Goal: Information Seeking & Learning: Compare options

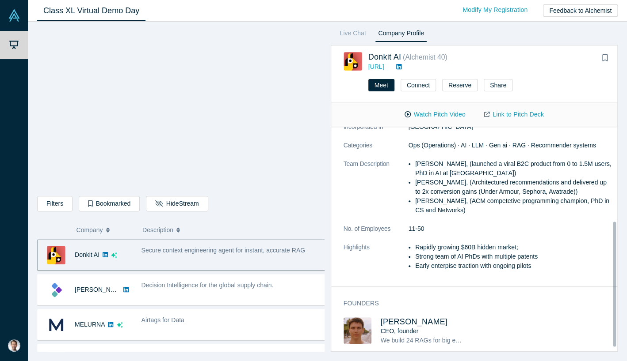
scroll to position [179, 0]
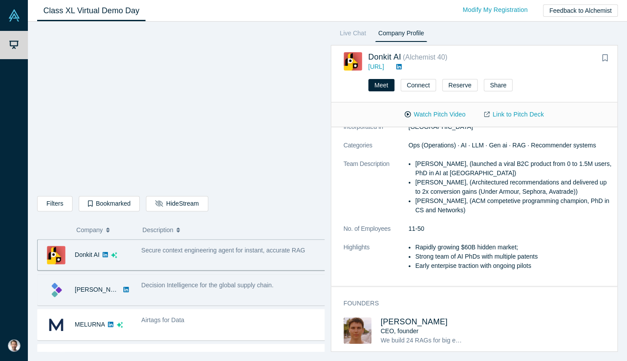
click at [217, 295] on div "Decision Intelligence for the global supply chain." at bounding box center [234, 290] width 194 height 28
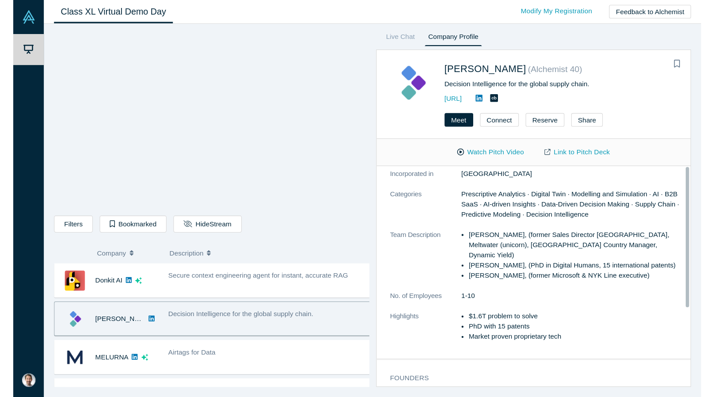
scroll to position [0, 0]
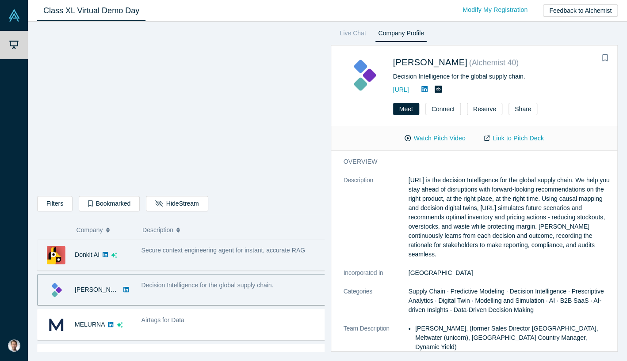
click at [219, 261] on div "Secure context engineering agent for instant, accurate RAG" at bounding box center [234, 255] width 194 height 28
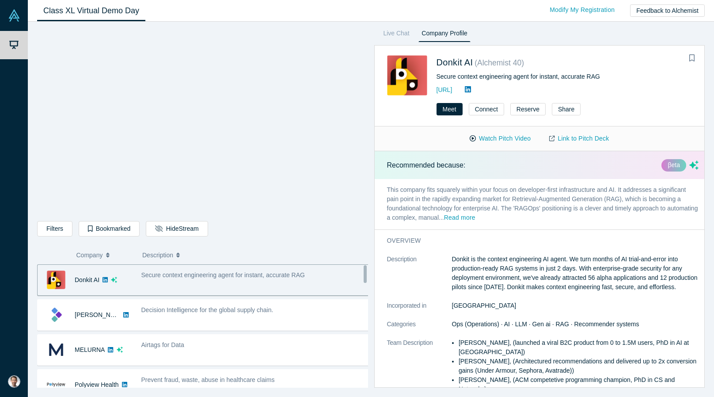
click at [471, 86] on icon at bounding box center [468, 89] width 6 height 7
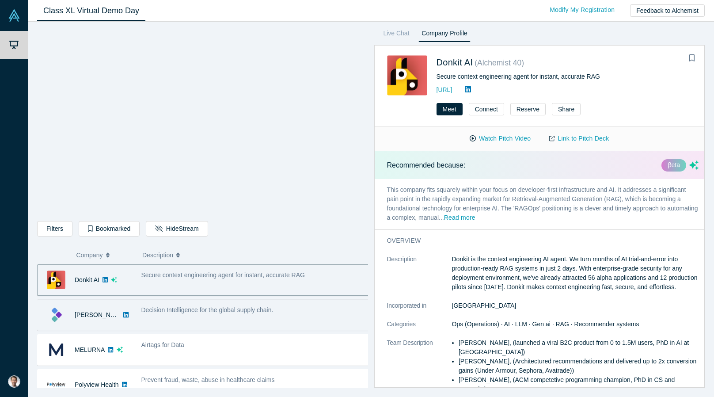
click at [123, 315] on icon at bounding box center [125, 314] width 5 height 5
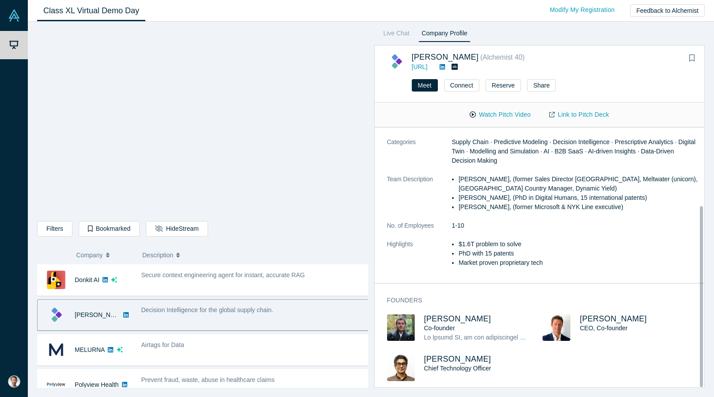
scroll to position [113, 0]
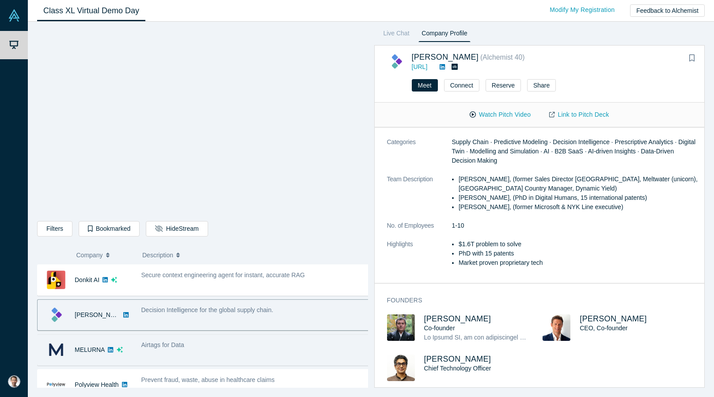
click at [216, 353] on div "Airtags for Data" at bounding box center [256, 350] width 238 height 28
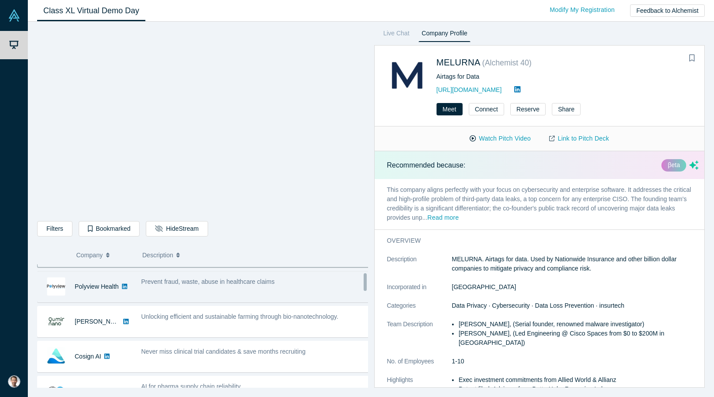
scroll to position [44, 0]
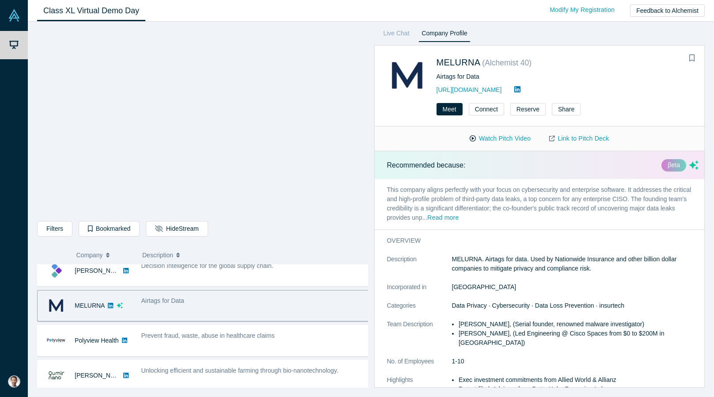
click at [521, 91] on icon at bounding box center [517, 89] width 6 height 6
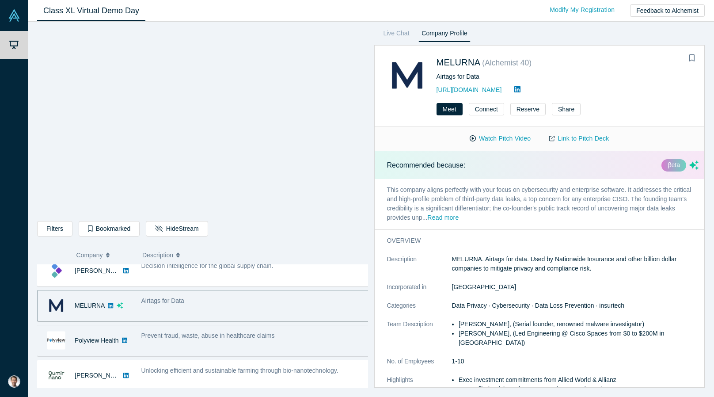
click at [259, 345] on div "Prevent fraud, waste, abuse in healthcare claims" at bounding box center [256, 341] width 238 height 28
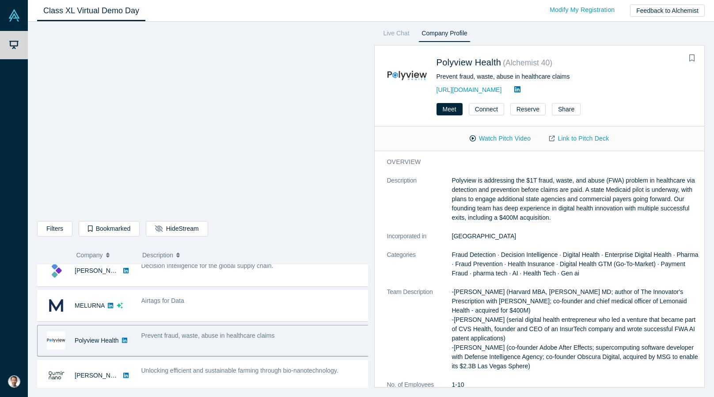
click at [521, 88] on icon at bounding box center [517, 89] width 6 height 6
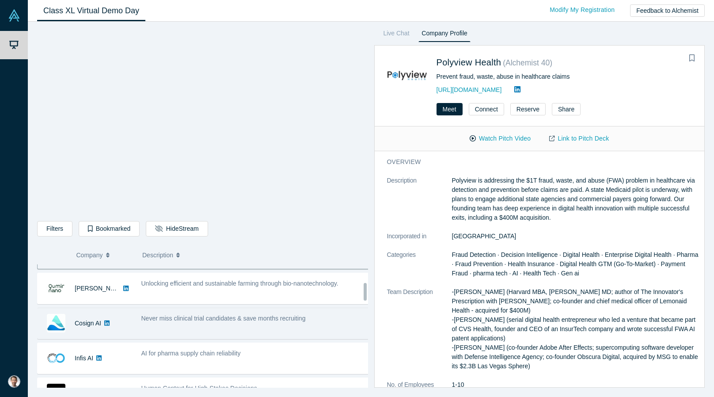
scroll to position [133, 0]
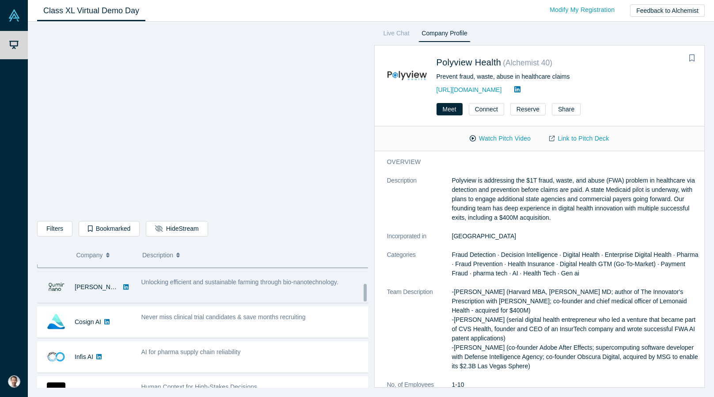
click at [179, 287] on div "Unlocking efficient and sustainable farming through bio-nanotechnology." at bounding box center [256, 287] width 238 height 28
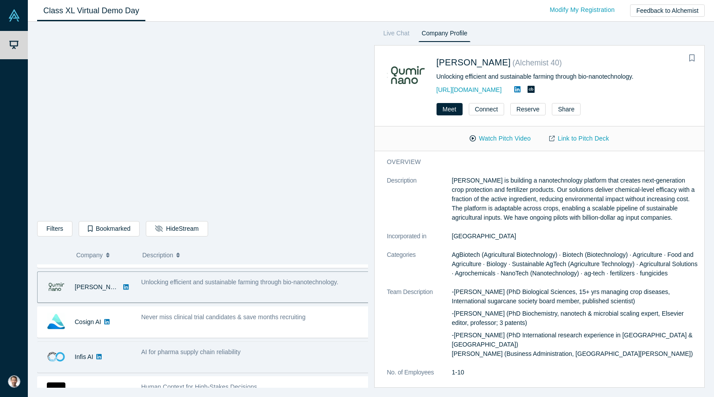
click at [272, 356] on div "AI for pharma supply chain reliability" at bounding box center [256, 357] width 238 height 28
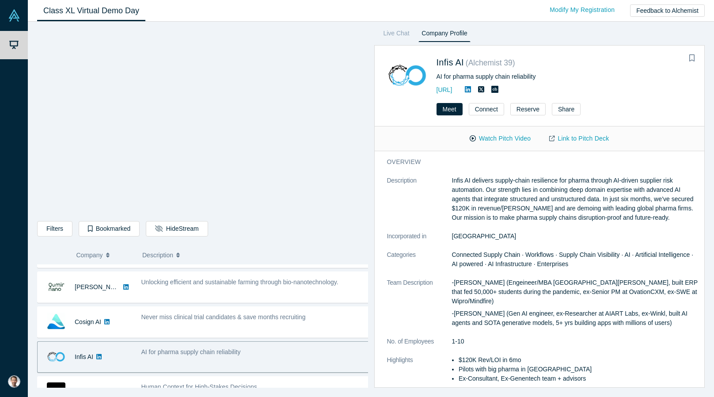
scroll to position [177, 0]
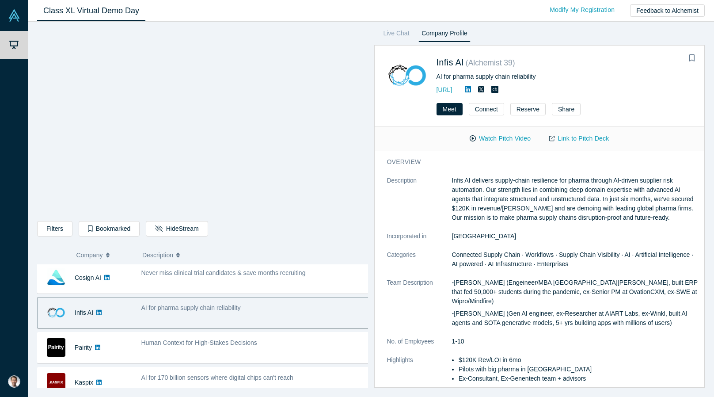
click at [471, 89] on icon at bounding box center [468, 89] width 6 height 7
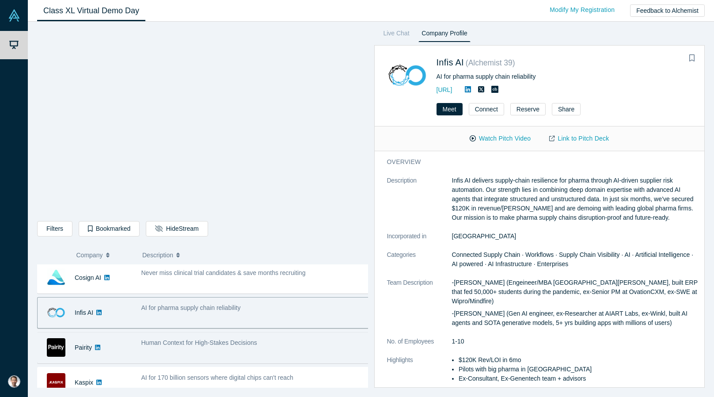
click at [193, 343] on span "Human Context for High-Stakes Decisions" at bounding box center [199, 342] width 116 height 7
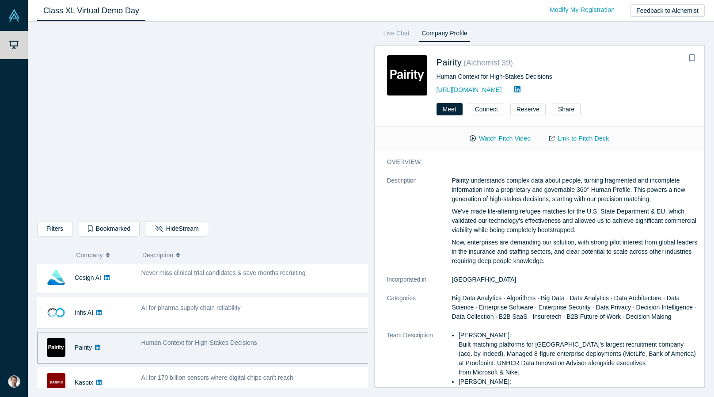
click at [514, 87] on icon at bounding box center [517, 89] width 6 height 6
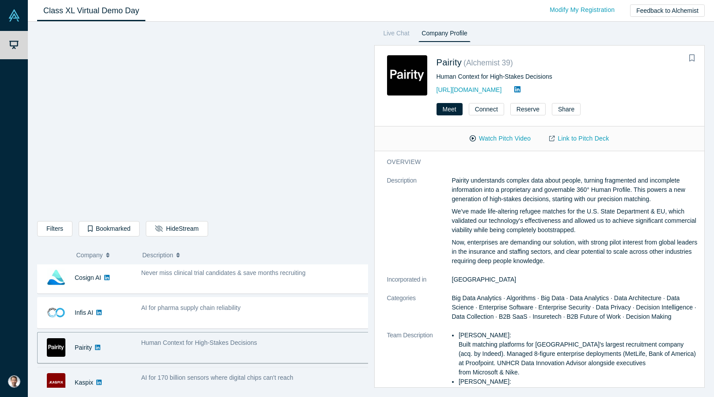
click at [180, 361] on span "AI for 170 billion sensors where digital chips can't reach" at bounding box center [217, 377] width 152 height 7
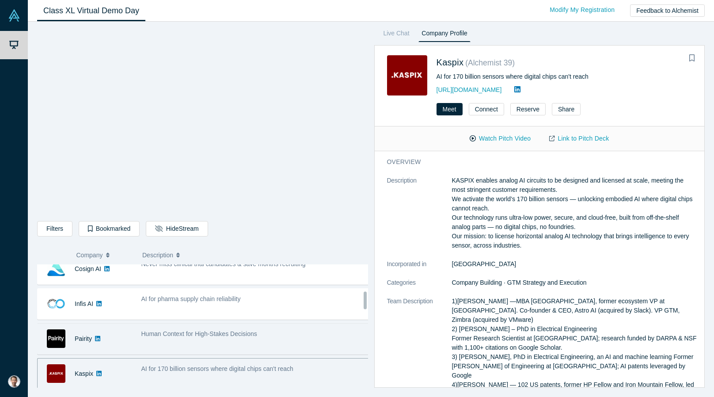
scroll to position [229, 0]
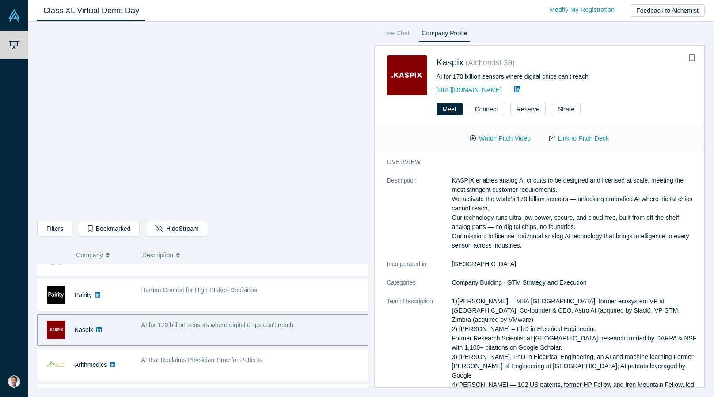
click at [514, 86] on icon at bounding box center [517, 89] width 6 height 7
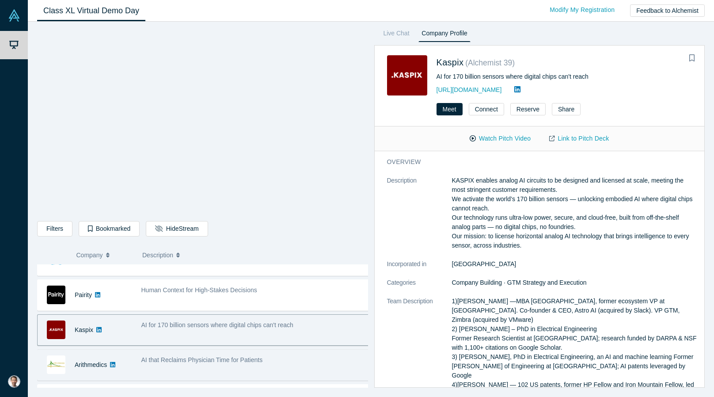
drag, startPoint x: 292, startPoint y: 365, endPoint x: 302, endPoint y: 347, distance: 20.2
click at [292, 361] on div "AI that Reclaims Physician Time for Patients" at bounding box center [256, 365] width 238 height 28
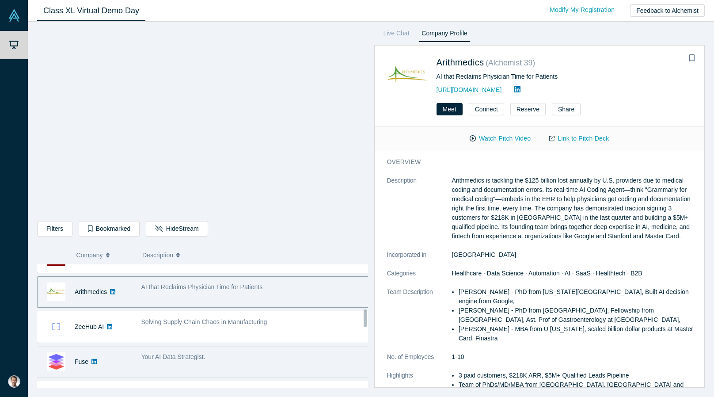
scroll to position [318, 0]
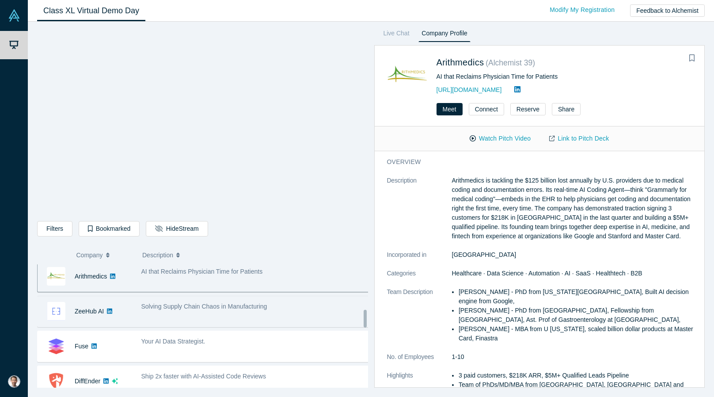
click at [276, 310] on div "Solving Supply Chain Chaos in Manufacturing" at bounding box center [256, 311] width 238 height 28
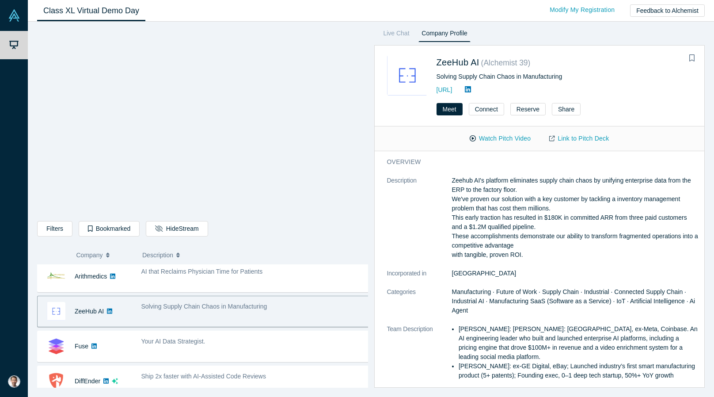
click at [475, 87] on link at bounding box center [467, 90] width 13 height 8
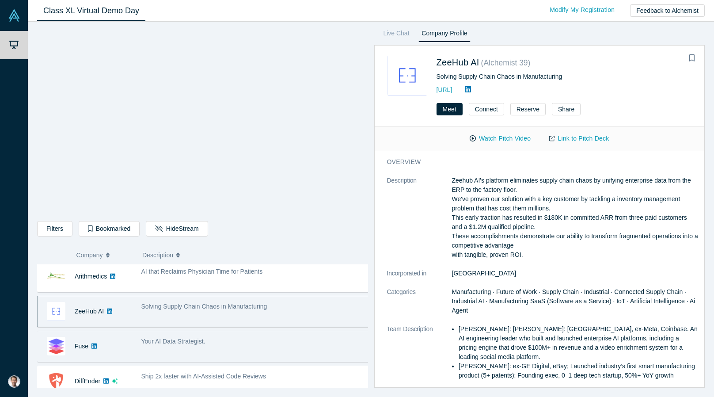
click at [235, 346] on div "Your AI Data Strategist." at bounding box center [256, 346] width 238 height 28
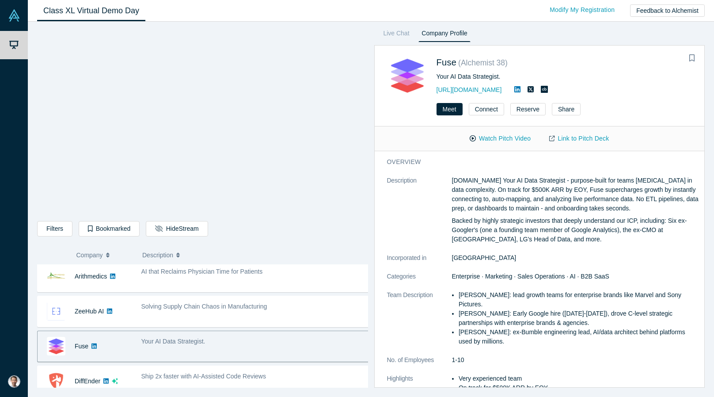
click at [514, 87] on icon at bounding box center [517, 89] width 6 height 6
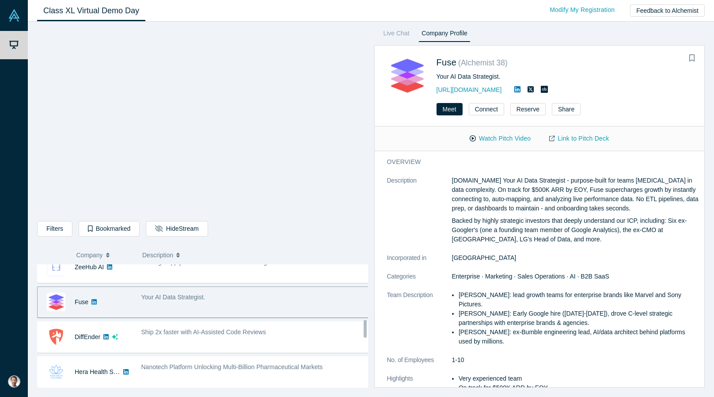
scroll to position [406, 0]
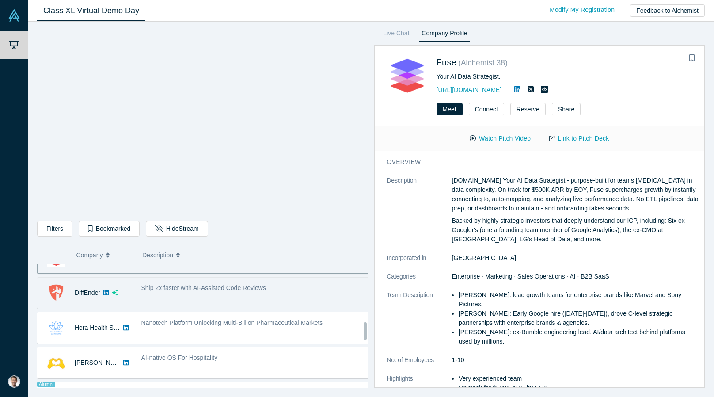
click at [255, 295] on div "Ship 2x faster with AI-Assisted Code Reviews" at bounding box center [256, 293] width 238 height 28
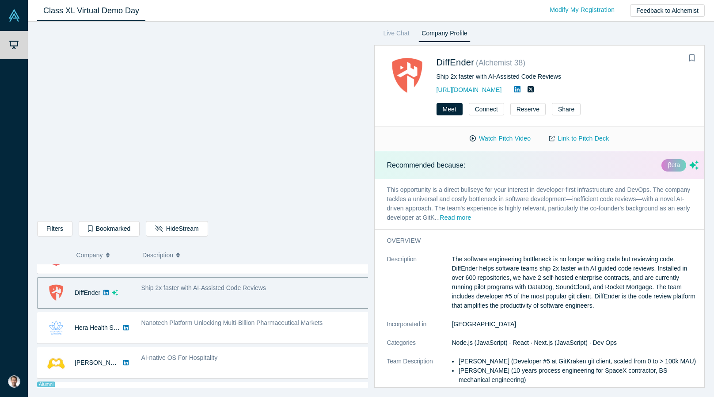
click at [514, 88] on icon at bounding box center [517, 89] width 6 height 6
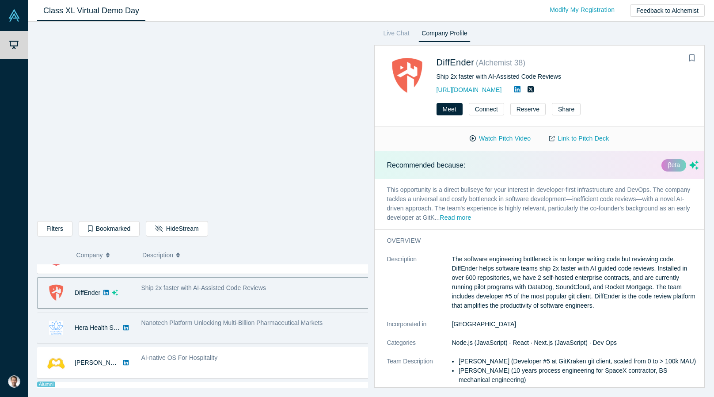
click at [283, 322] on span "Nanotech Platform Unlocking Multi-Billion Pharmaceutical Markets" at bounding box center [232, 322] width 182 height 7
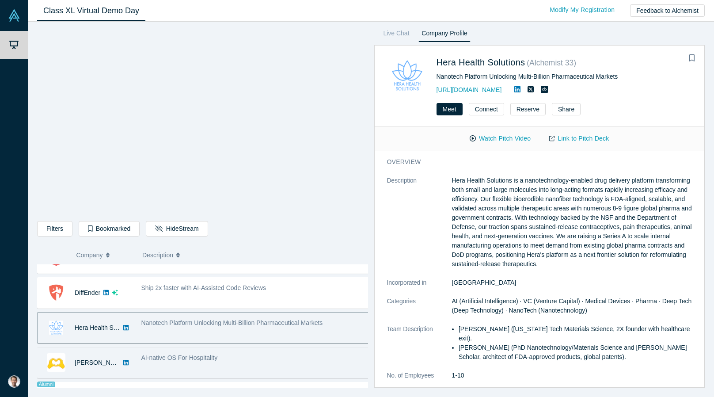
click at [269, 358] on div "AI-native OS For Hospitality" at bounding box center [255, 357] width 228 height 9
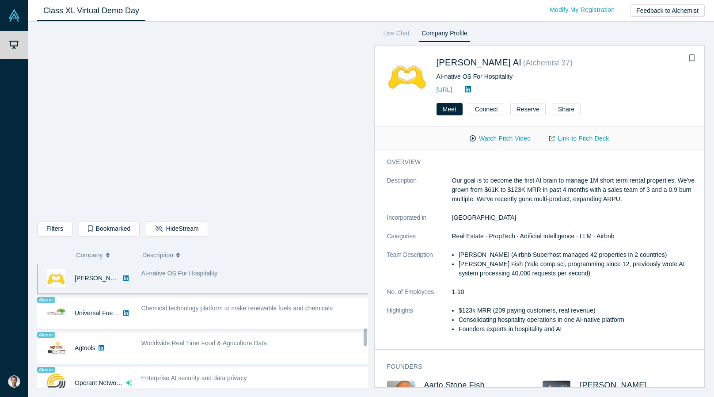
scroll to position [494, 0]
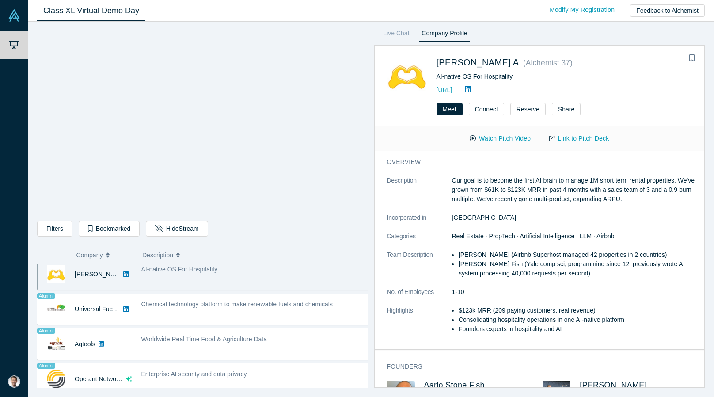
click at [475, 87] on link at bounding box center [467, 90] width 13 height 8
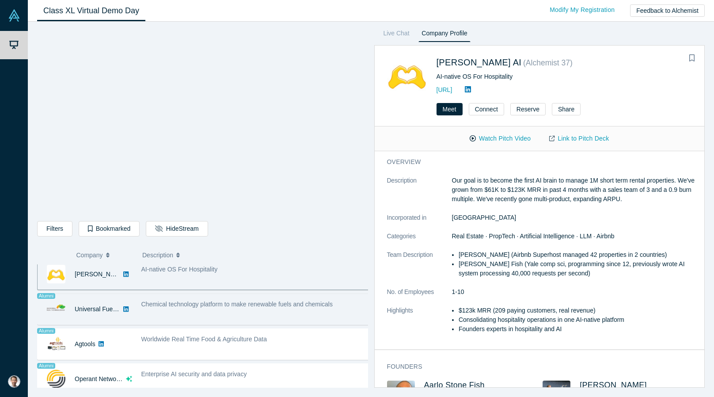
click at [288, 308] on div "Chemical technology platform to make renewable fuels and chemicals" at bounding box center [256, 309] width 238 height 28
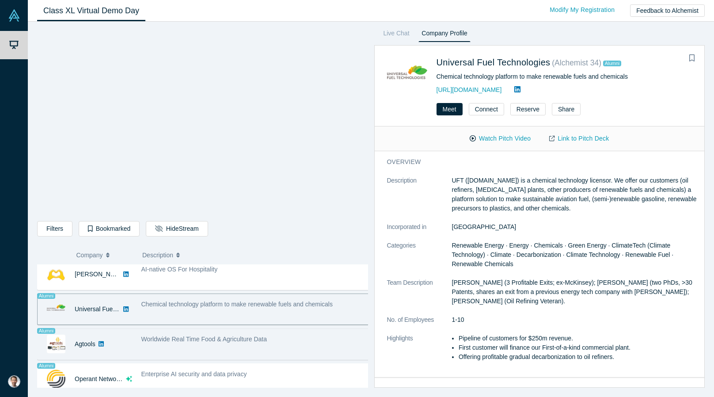
click at [299, 348] on div "Worldwide Real Time Food & Agriculture Data" at bounding box center [256, 344] width 238 height 28
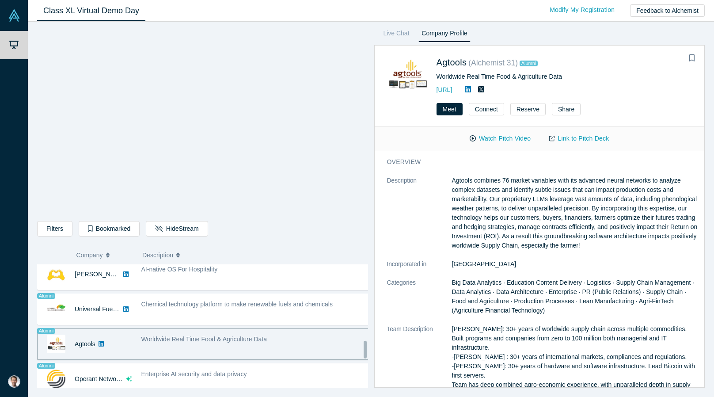
scroll to position [539, 0]
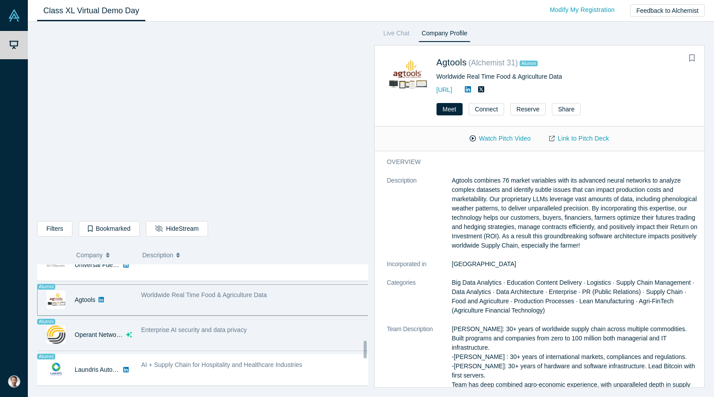
click at [301, 338] on div "Enterprise AI security and data privacy" at bounding box center [256, 335] width 238 height 28
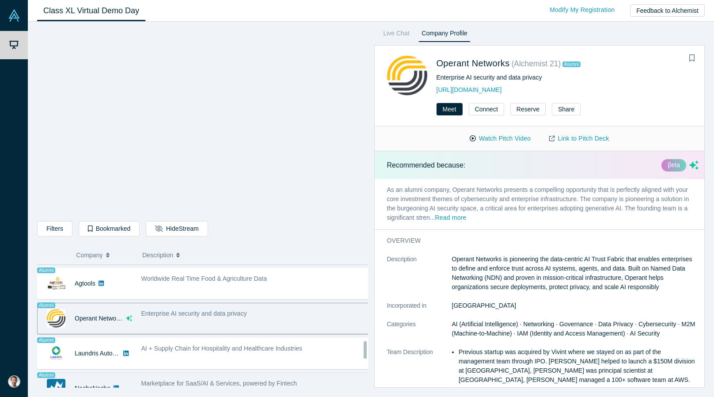
scroll to position [583, 0]
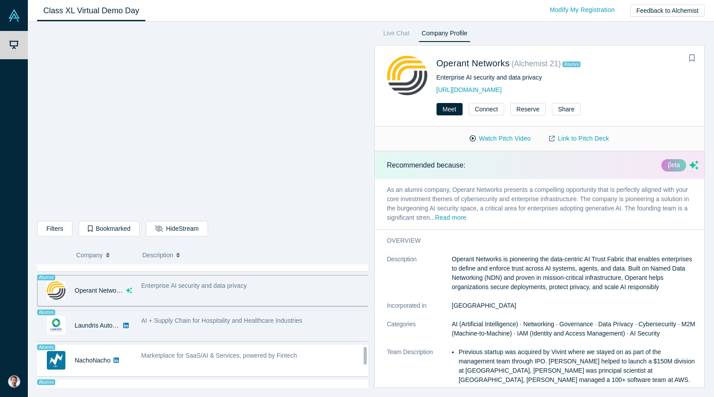
click at [224, 323] on div "AI + Supply Chain for Hospitality and Healthcare Industries" at bounding box center [256, 326] width 238 height 28
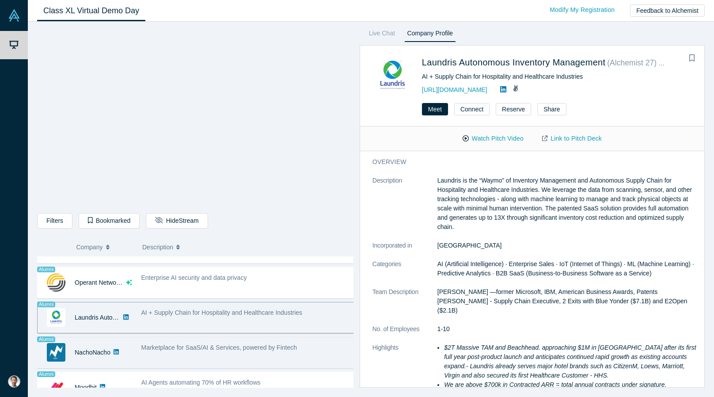
click at [277, 350] on div "Marketplace for SaaS/AI & Services, powered by Fintech" at bounding box center [248, 352] width 223 height 28
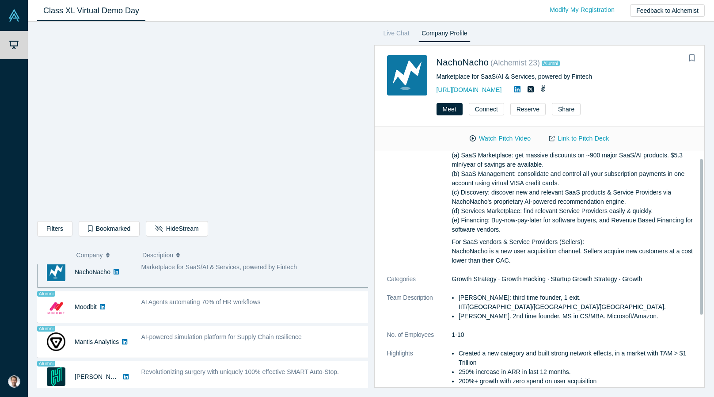
scroll to position [97, 0]
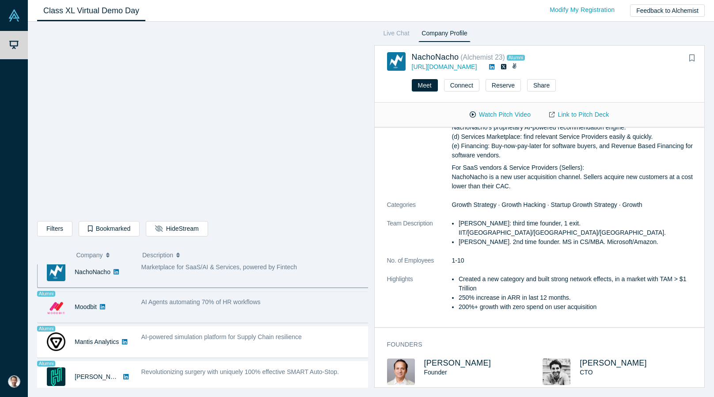
click at [298, 301] on div "AI Agents automating 70% of HR workflows" at bounding box center [255, 301] width 228 height 9
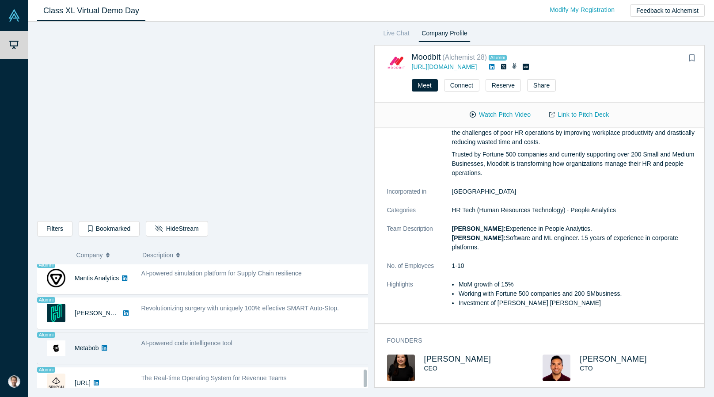
scroll to position [744, 0]
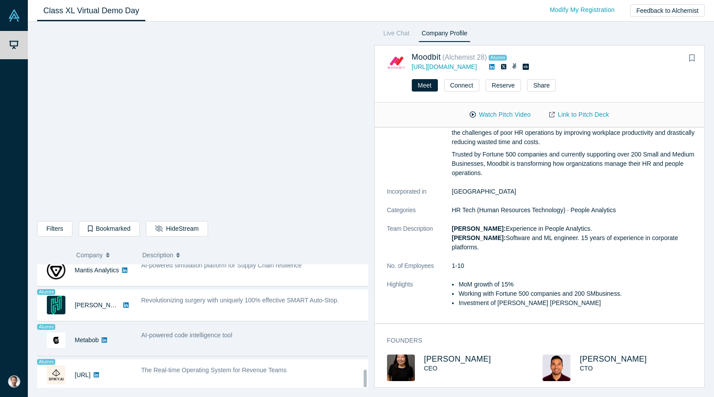
click at [289, 331] on div "AI-powered code intelligence tool" at bounding box center [255, 335] width 228 height 9
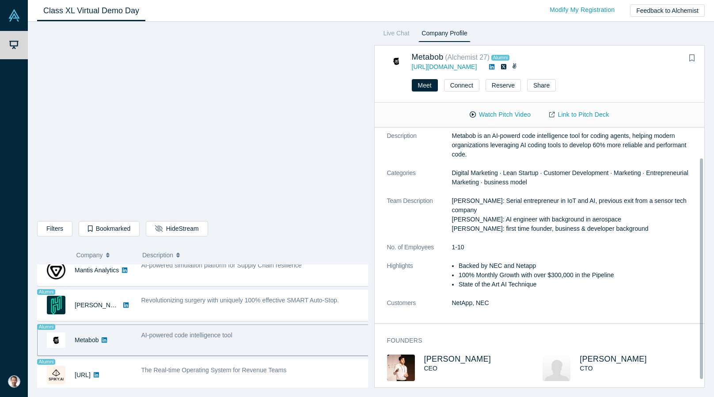
scroll to position [26, 0]
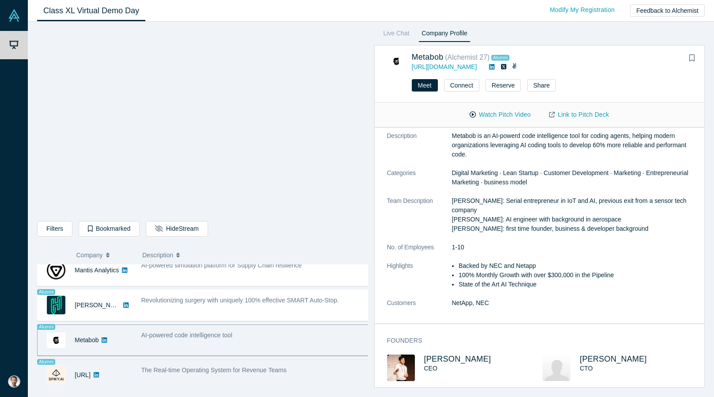
click at [323, 361] on div "The Real-time Operating System for Revenue Teams" at bounding box center [255, 369] width 228 height 9
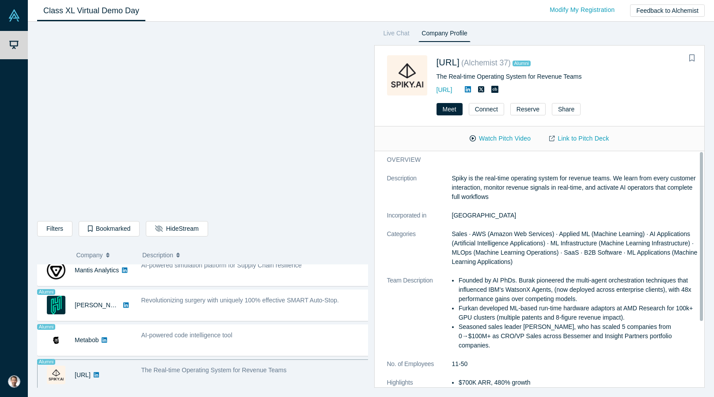
scroll to position [0, 0]
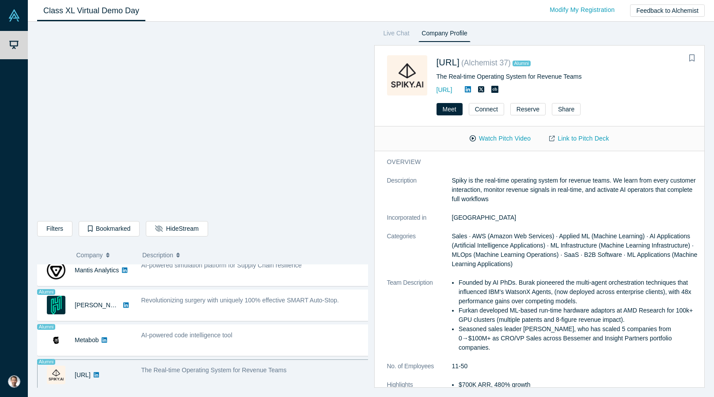
click at [471, 89] on icon at bounding box center [468, 89] width 6 height 6
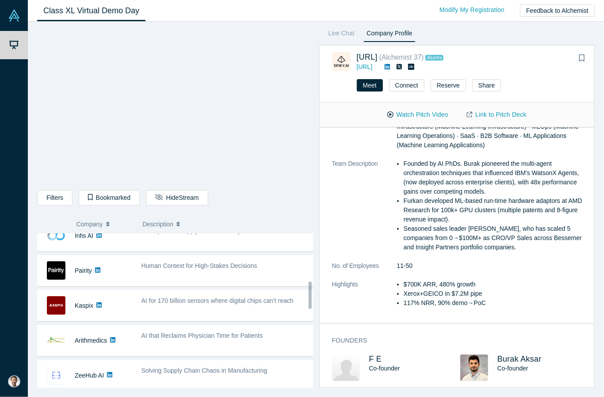
scroll to position [221, 0]
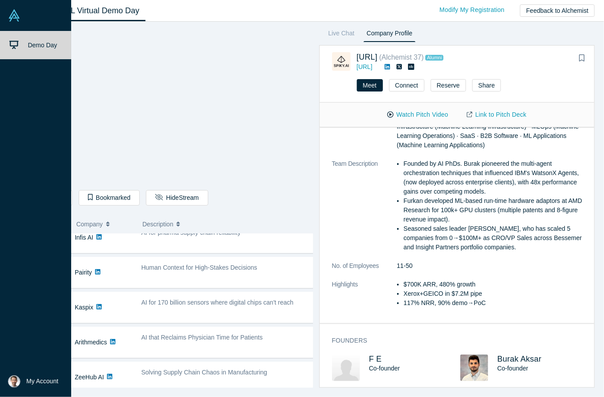
click at [14, 18] on img at bounding box center [14, 15] width 12 height 12
